Goal: Find specific page/section: Find specific page/section

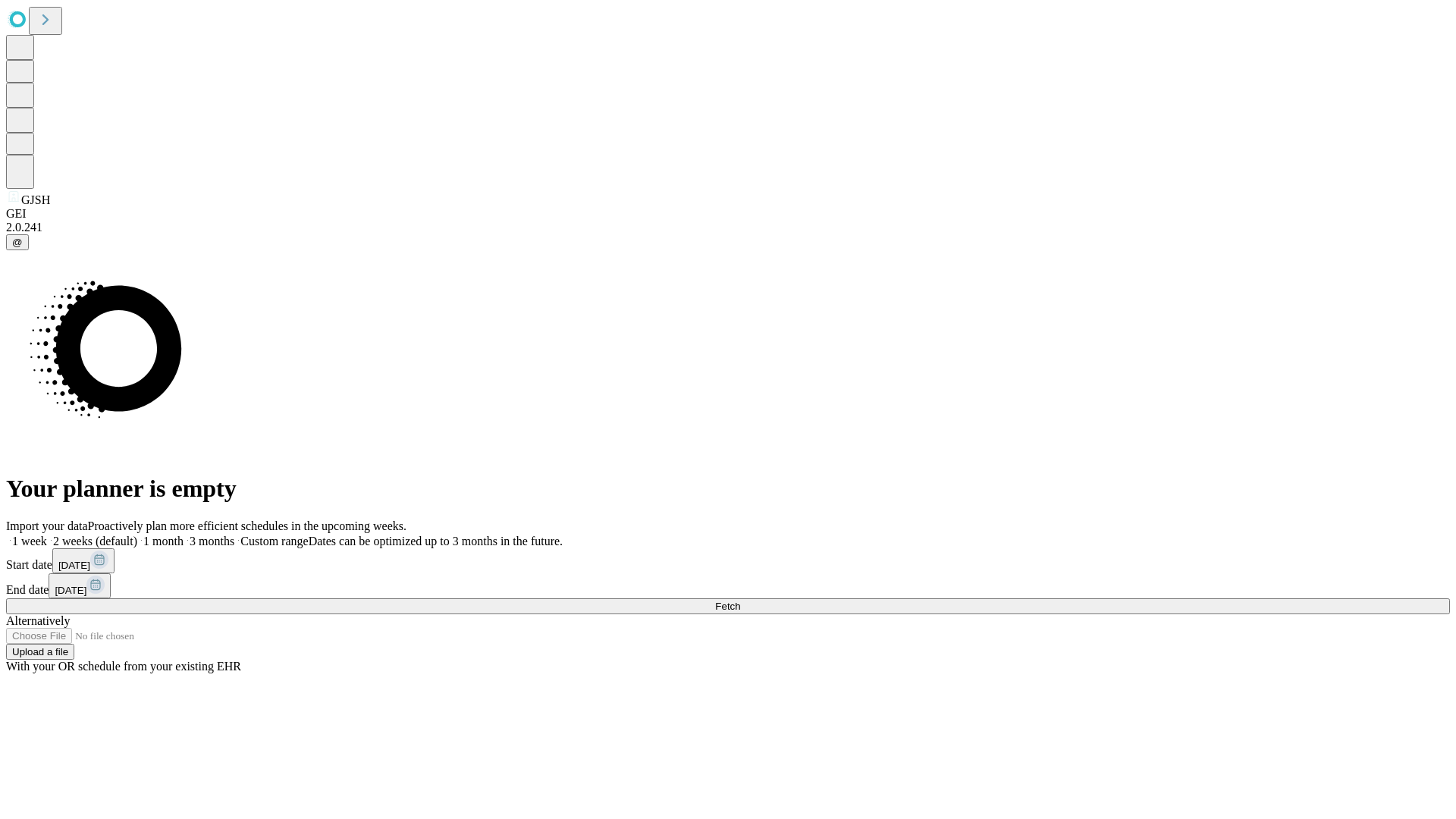
click at [740, 600] on span "Fetch" at bounding box center [727, 606] width 25 height 11
